Goal: Task Accomplishment & Management: Manage account settings

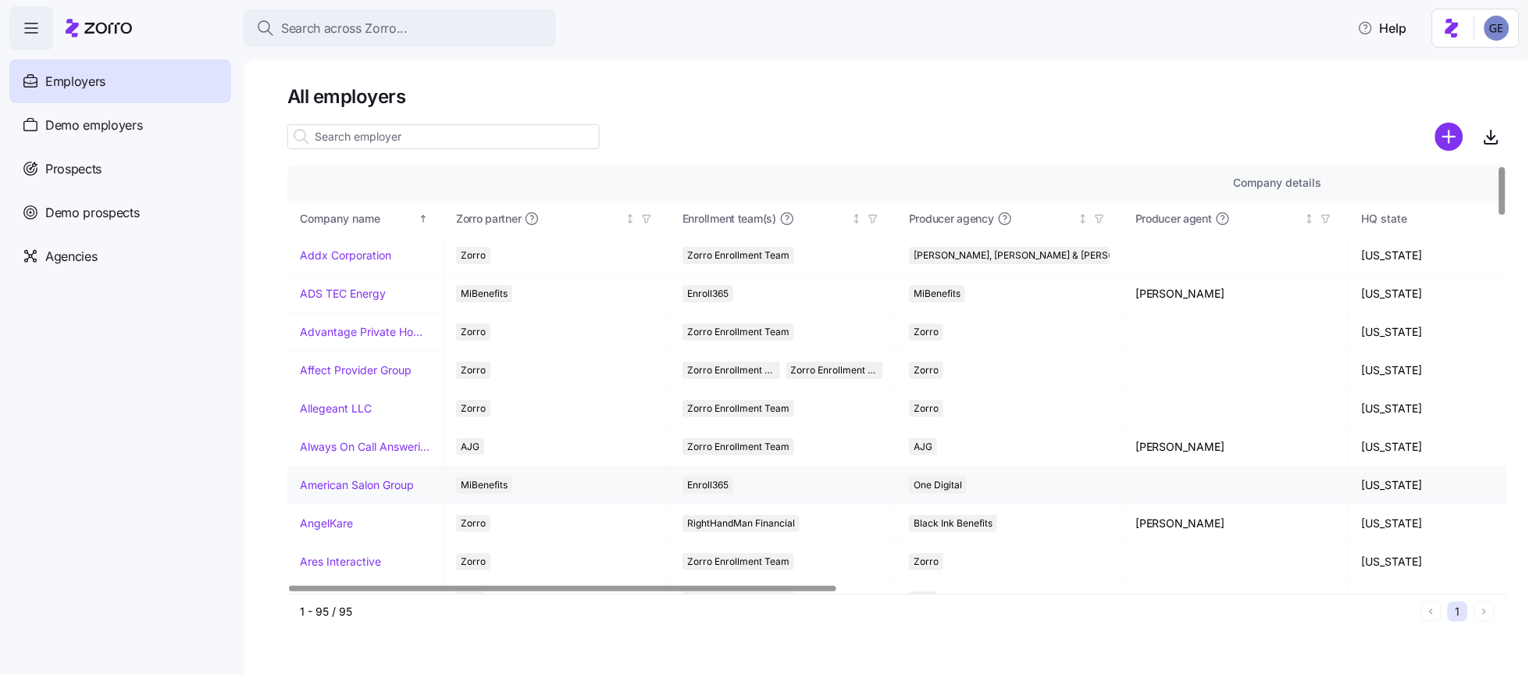
click at [372, 480] on link "American Salon Group" at bounding box center [357, 485] width 114 height 16
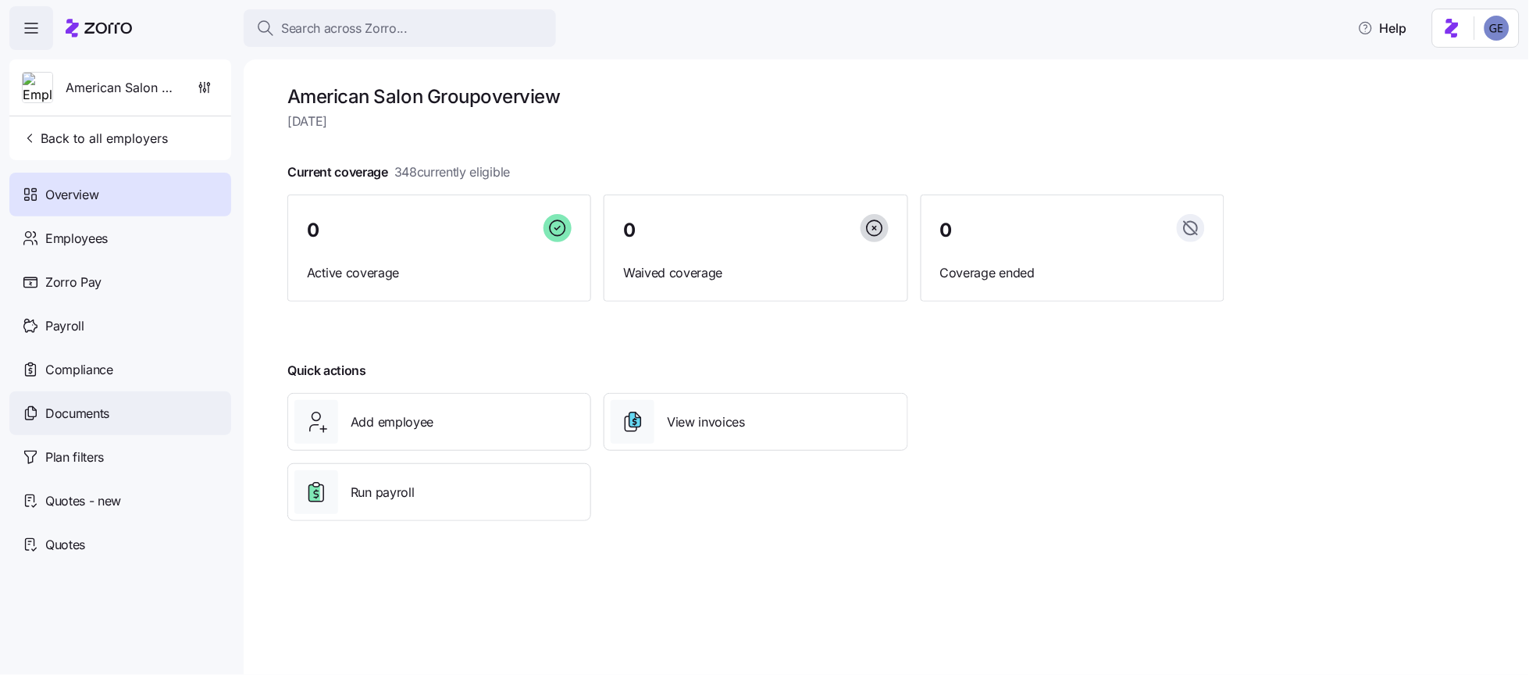
click at [99, 411] on span "Documents" at bounding box center [77, 414] width 64 height 20
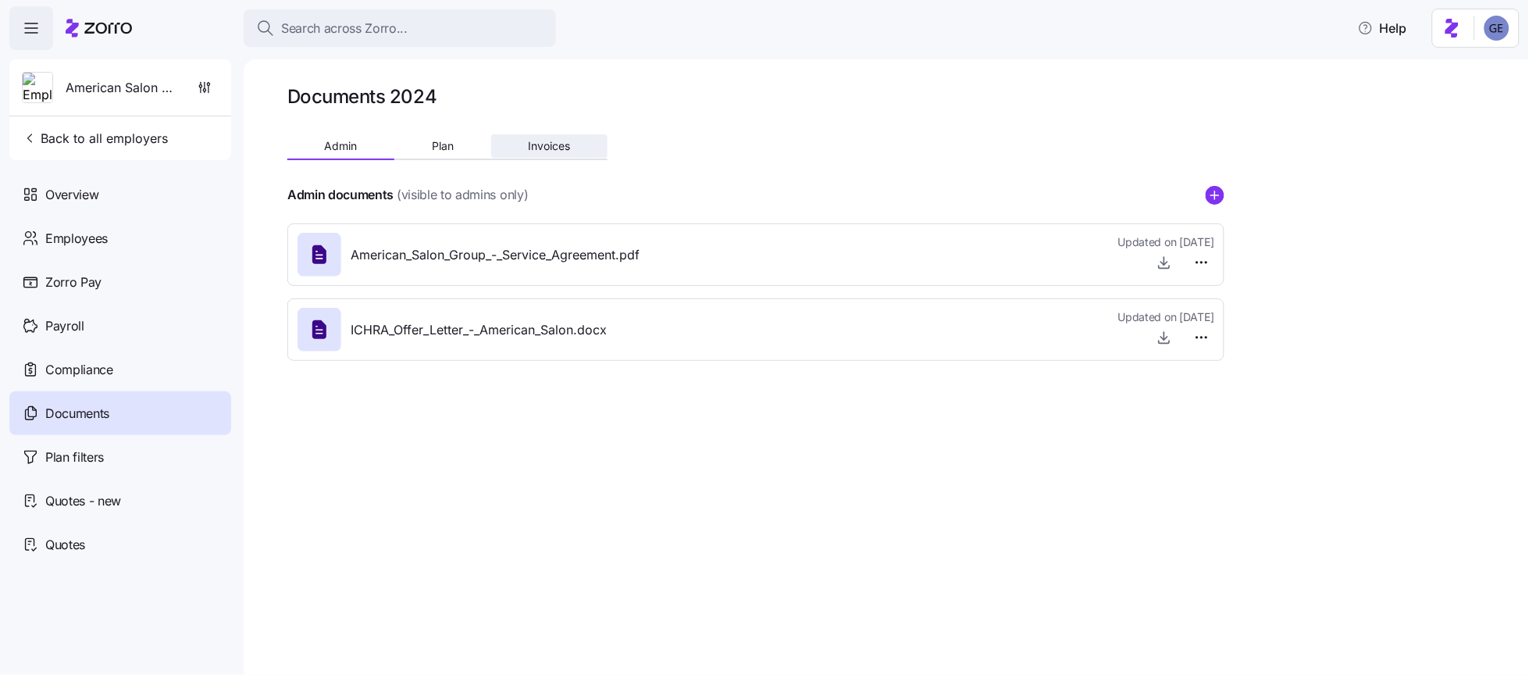
click at [561, 141] on span "Invoices" at bounding box center [549, 146] width 42 height 11
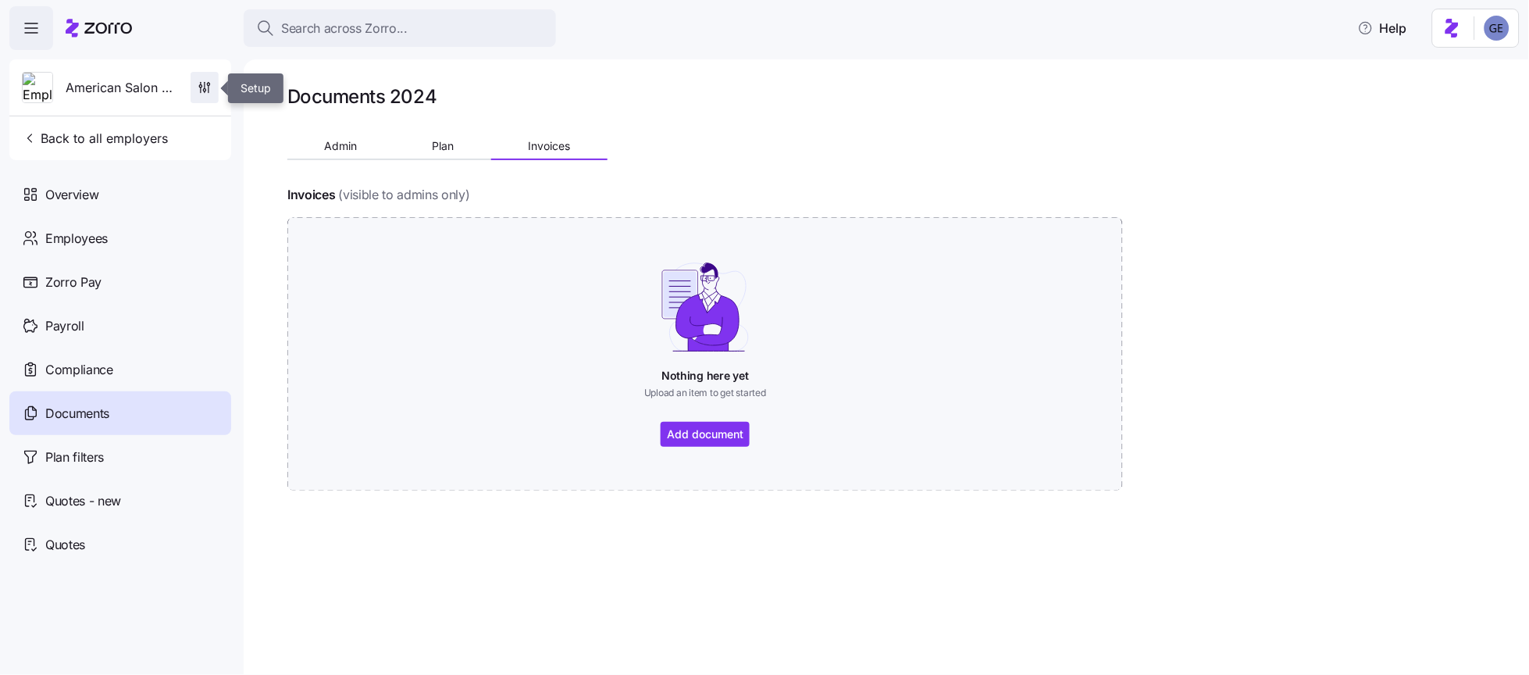
click at [205, 87] on icon "button" at bounding box center [205, 85] width 0 height 6
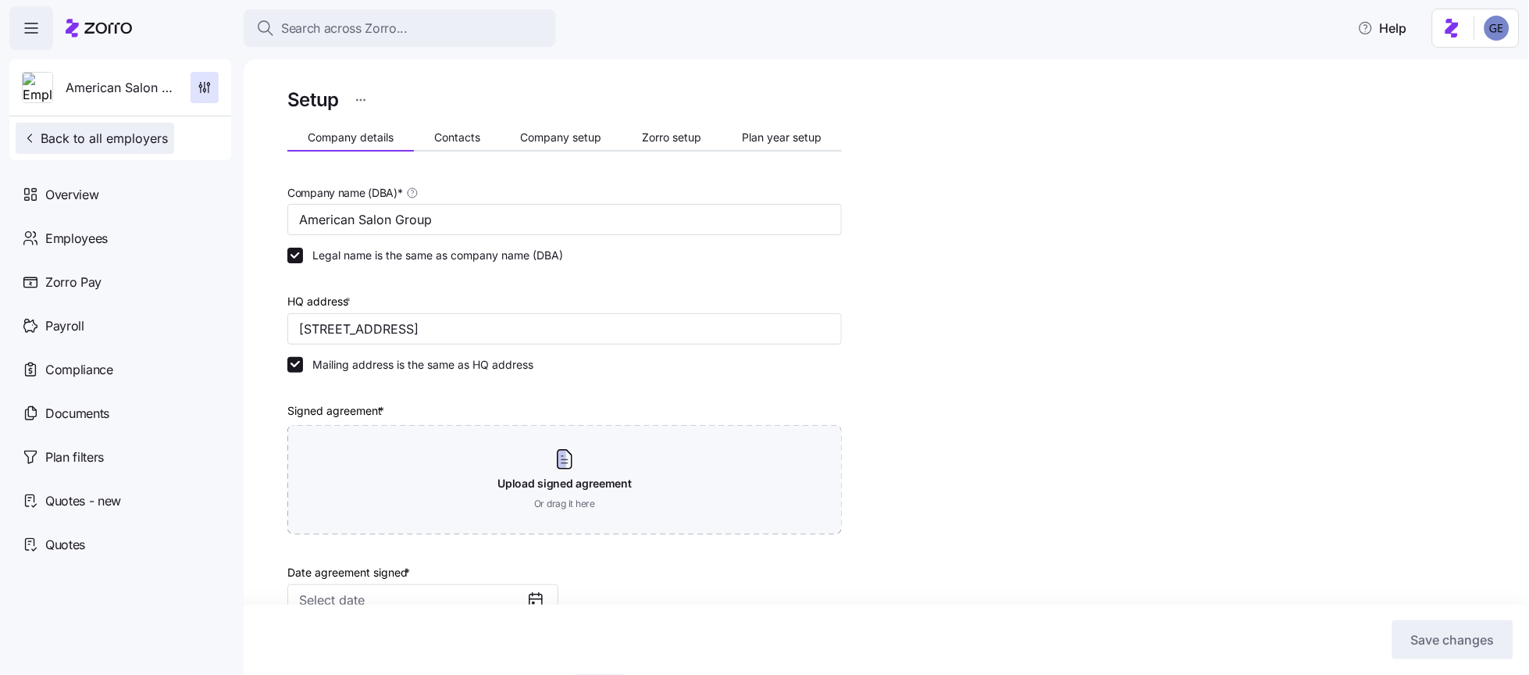
click at [24, 137] on icon "button" at bounding box center [30, 138] width 16 height 16
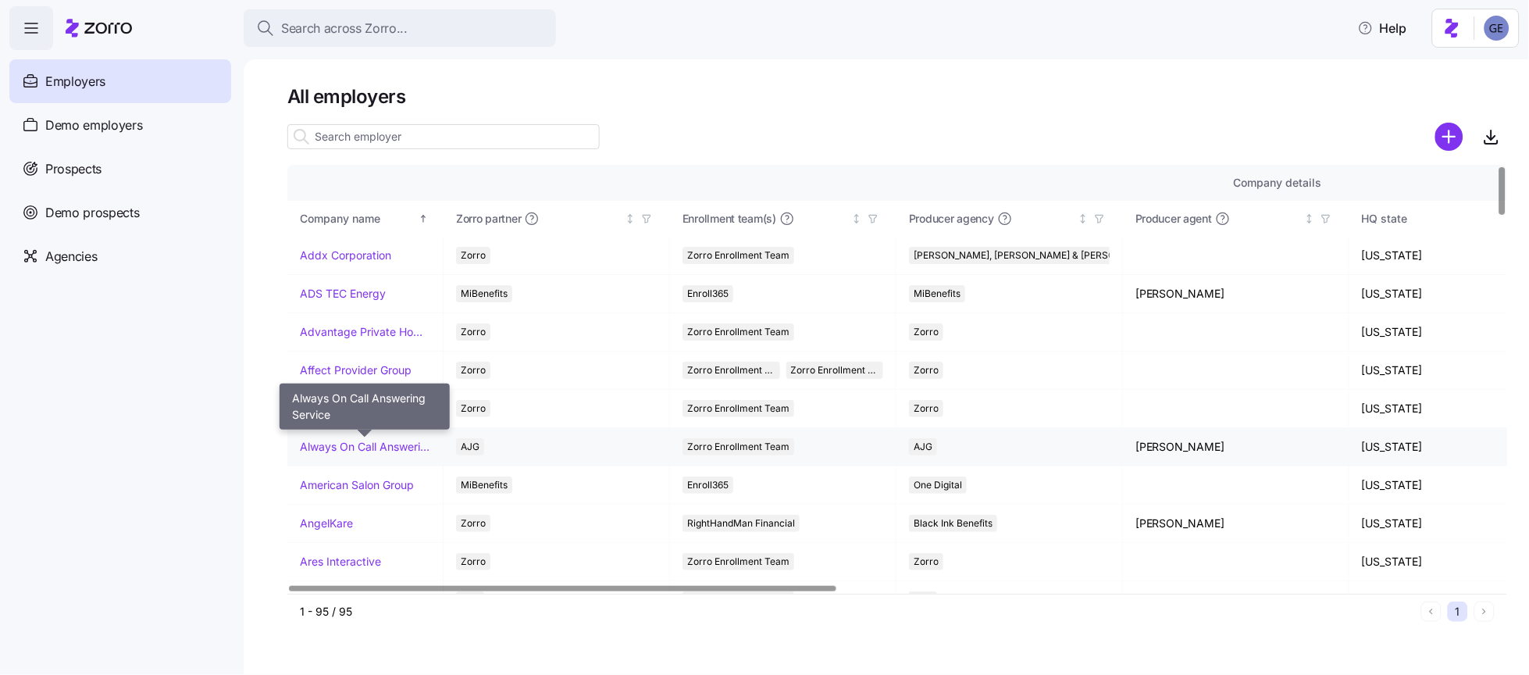
click at [356, 446] on link "Always On Call Answering Service" at bounding box center [365, 447] width 130 height 16
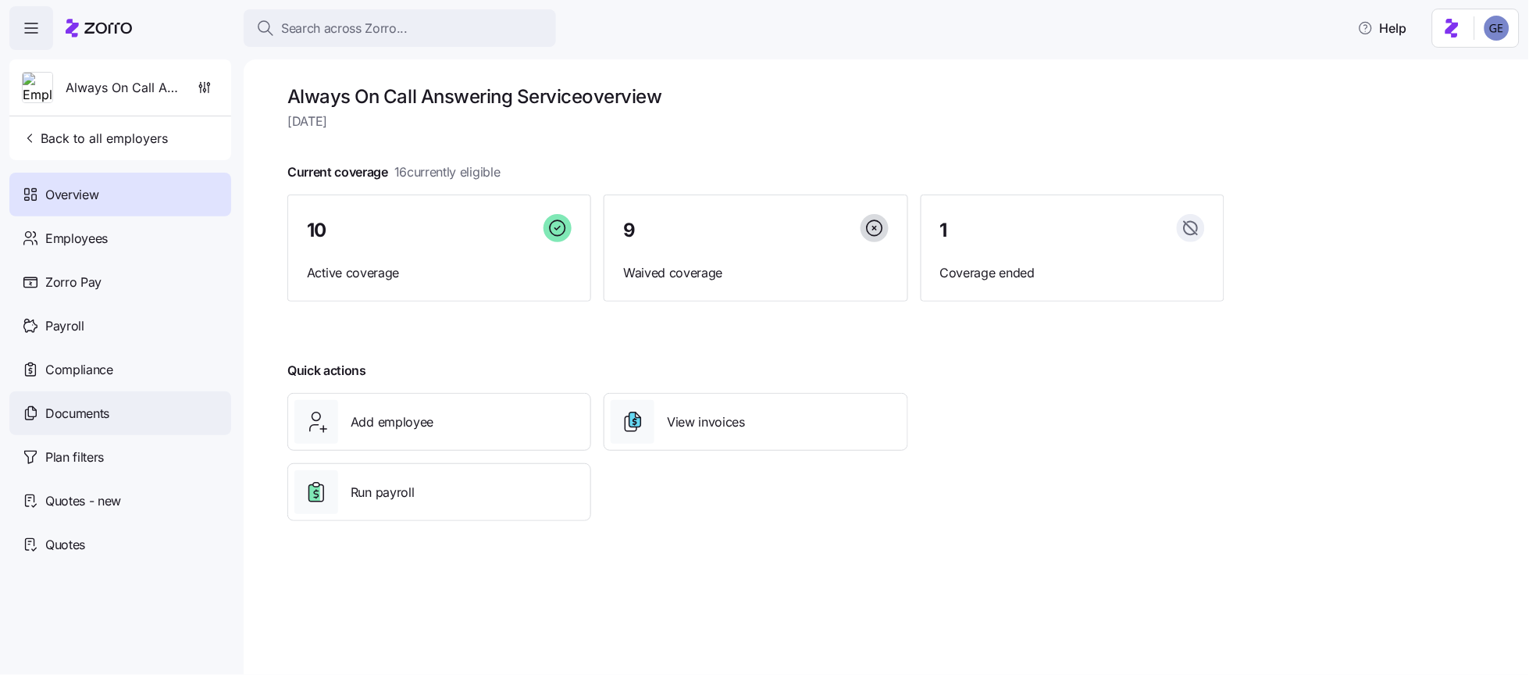
click at [81, 417] on span "Documents" at bounding box center [77, 414] width 64 height 20
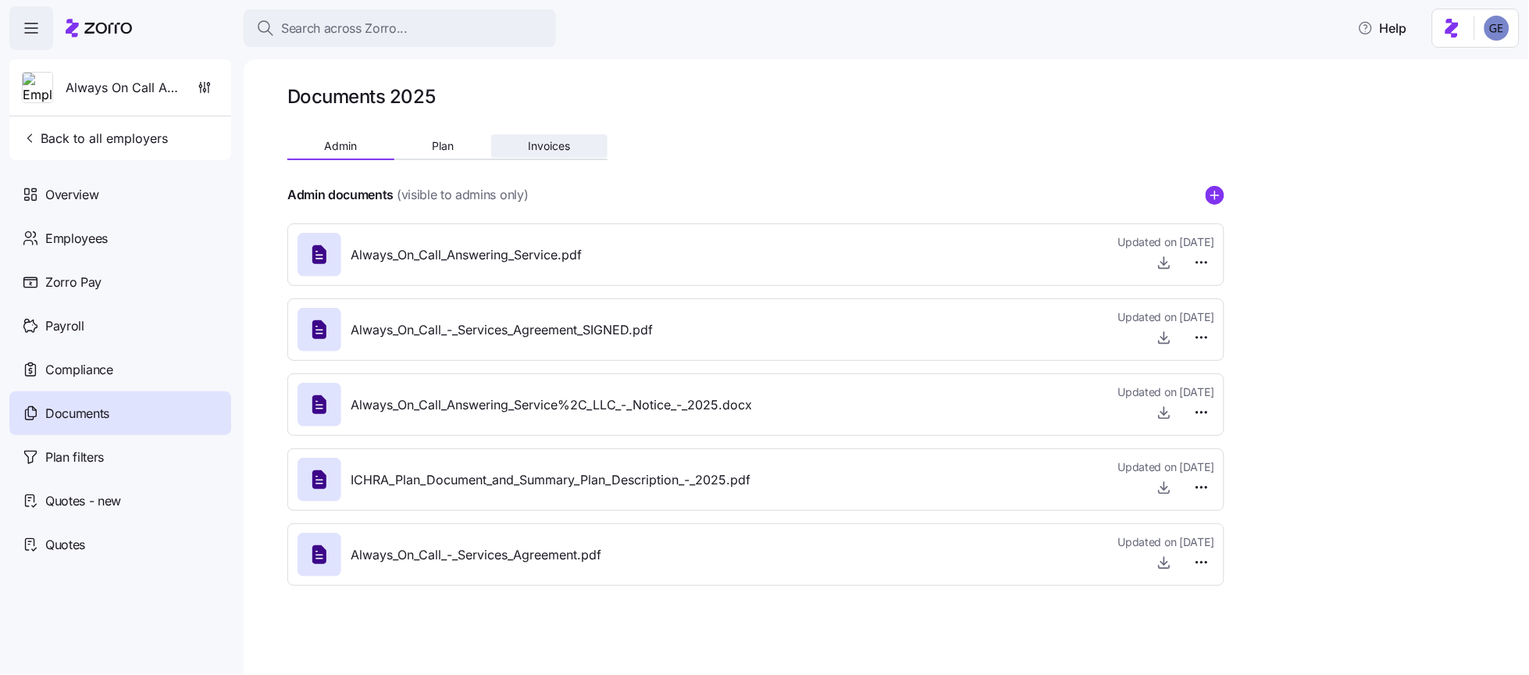
click at [539, 141] on span "Invoices" at bounding box center [549, 146] width 42 height 11
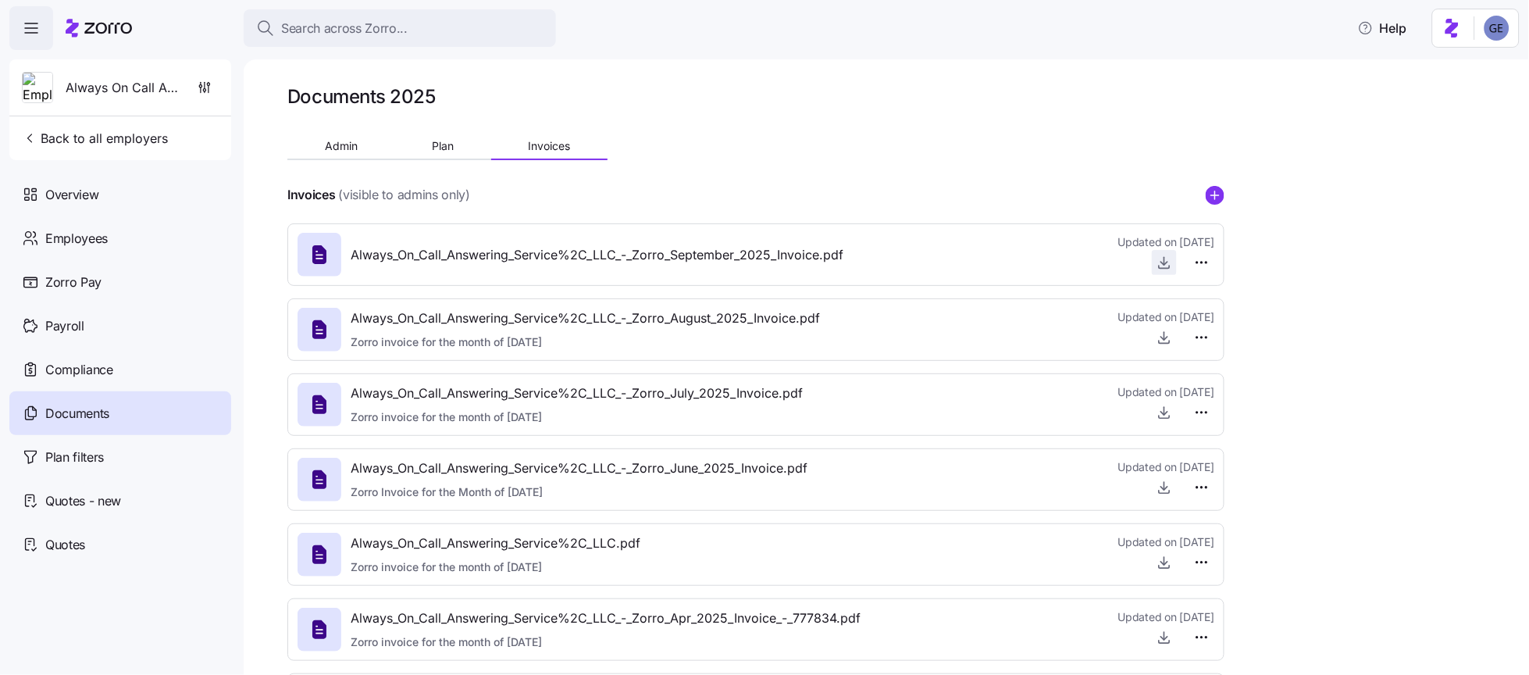
click at [1164, 259] on icon "button" at bounding box center [1165, 263] width 16 height 16
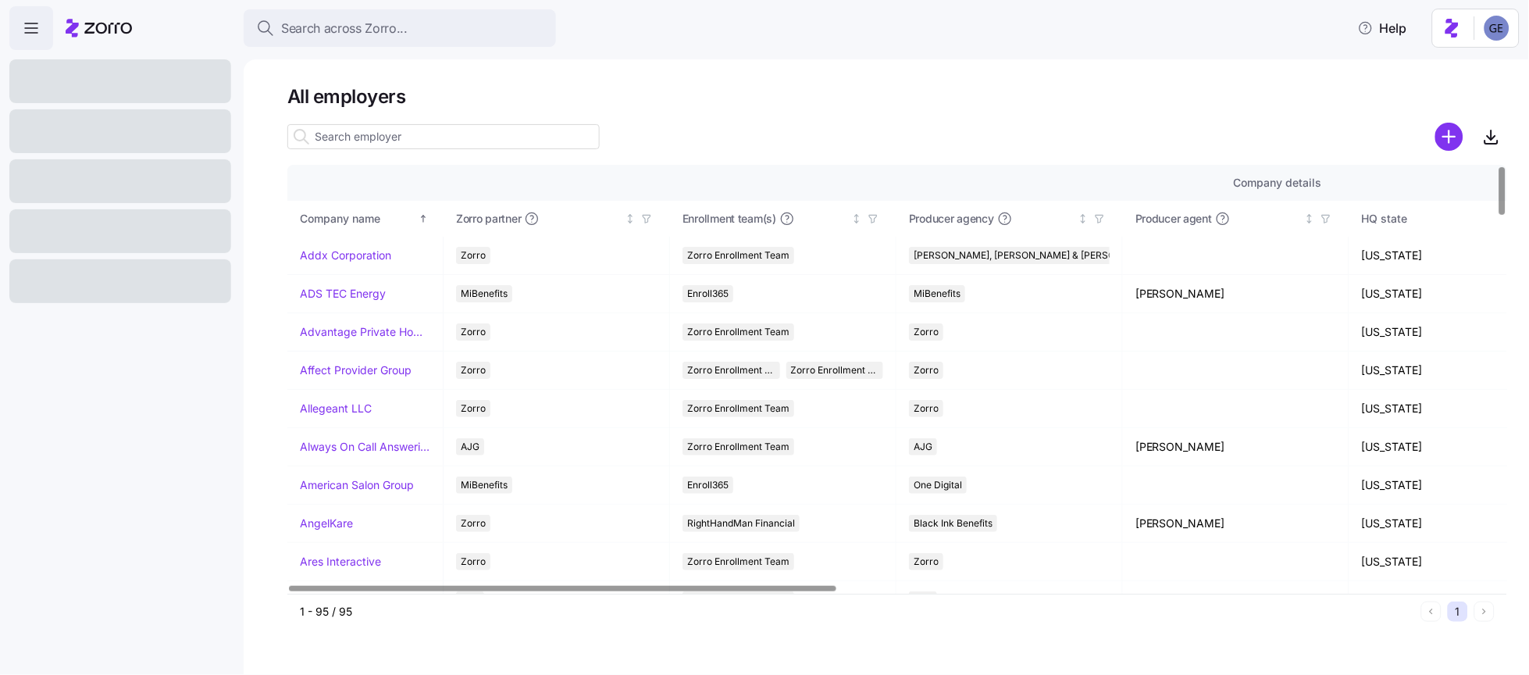
click at [337, 137] on input at bounding box center [443, 136] width 312 height 25
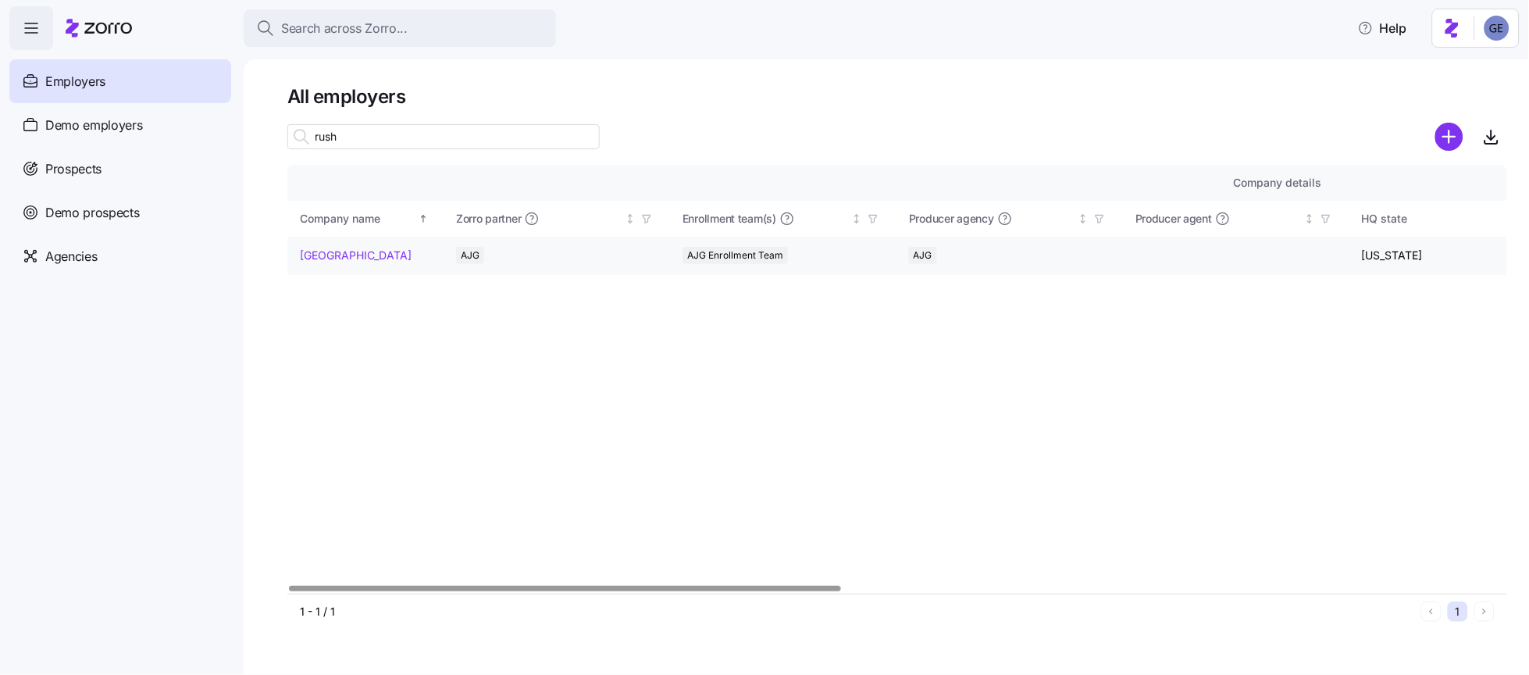
type input "rush"
click at [351, 248] on link "[GEOGRAPHIC_DATA]" at bounding box center [356, 256] width 112 height 16
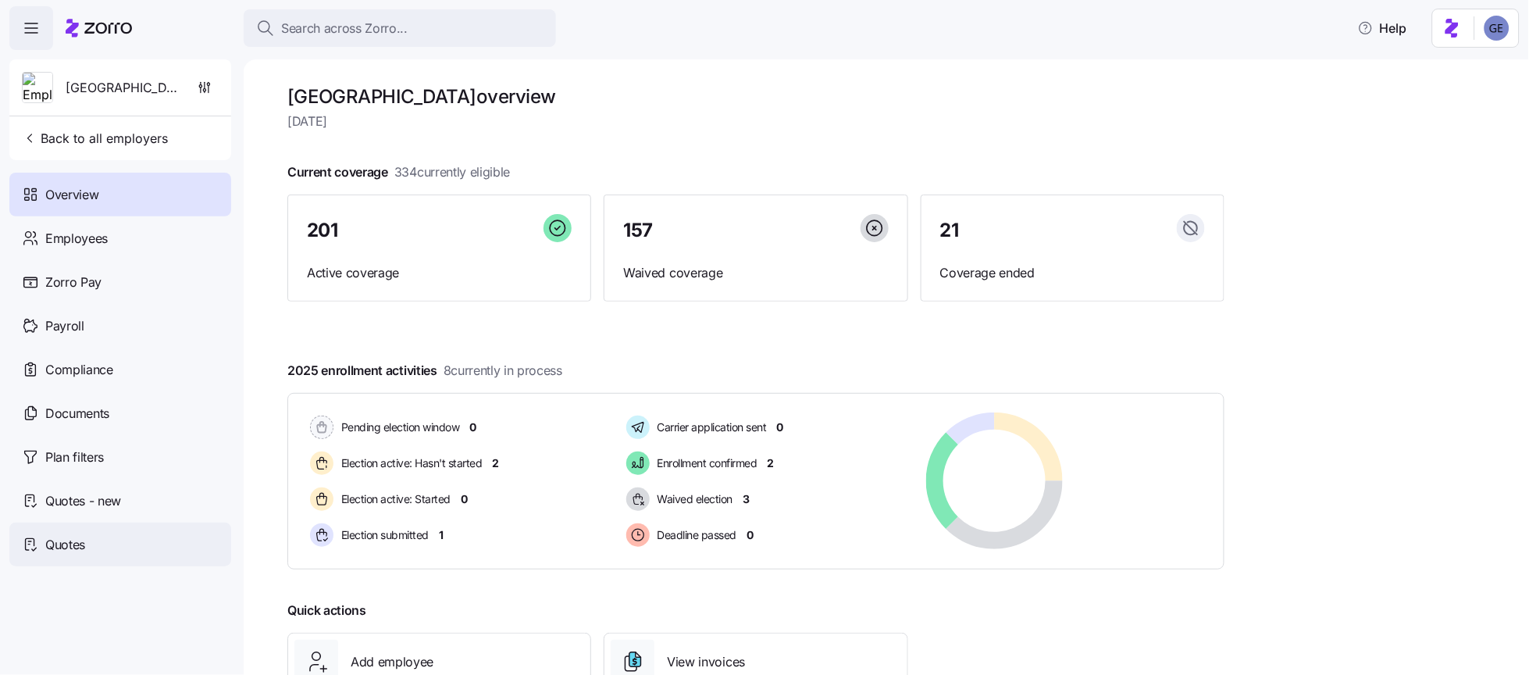
click at [85, 541] on span "Quotes" at bounding box center [65, 545] width 40 height 20
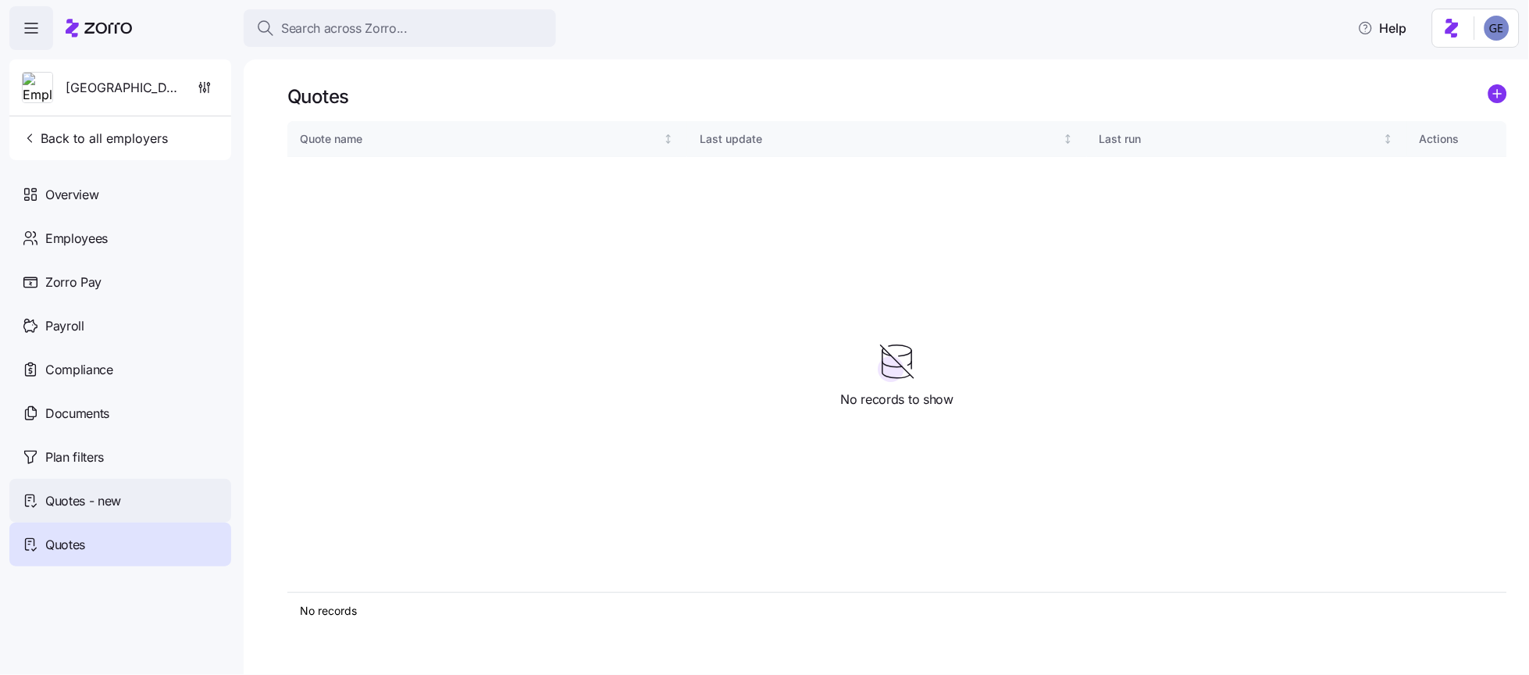
click at [102, 486] on div "Quotes - new" at bounding box center [120, 501] width 222 height 44
